Goal: Information Seeking & Learning: Learn about a topic

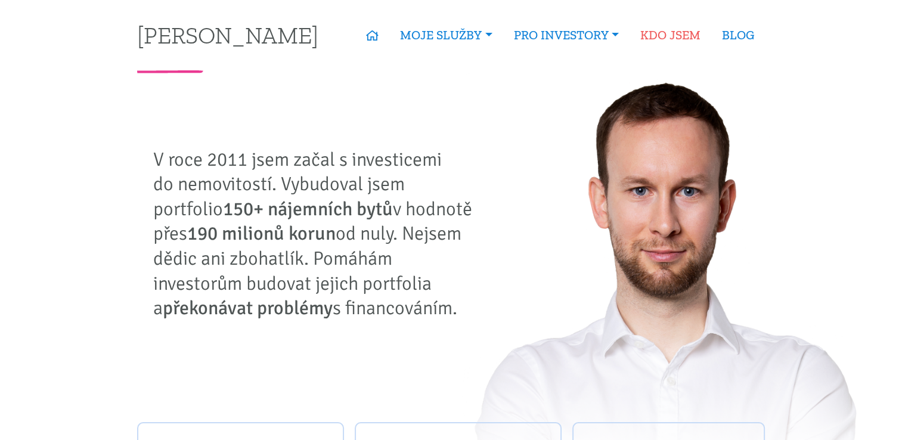
click at [675, 26] on link "KDO JSEM" at bounding box center [671, 34] width 82 height 27
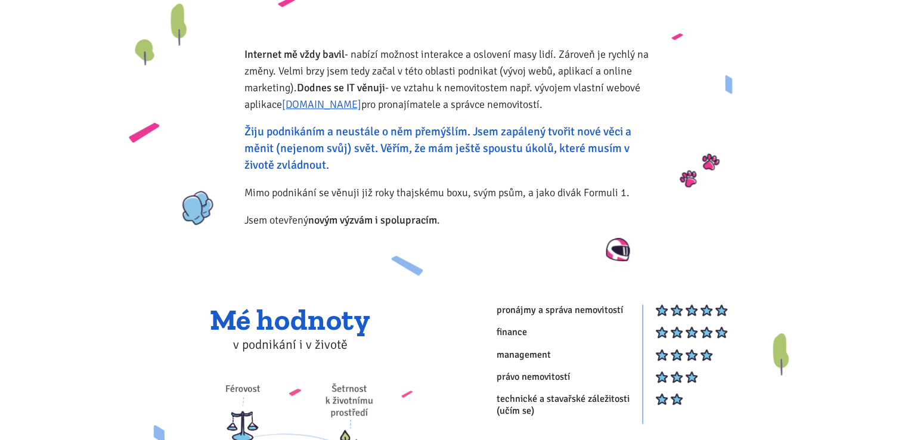
scroll to position [17, 0]
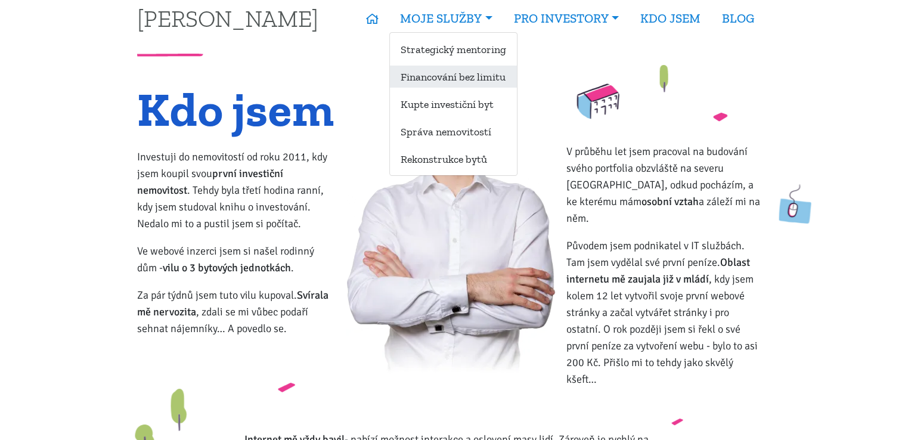
click at [479, 75] on link "Financování bez limitu" at bounding box center [453, 77] width 127 height 22
